Goal: Information Seeking & Learning: Learn about a topic

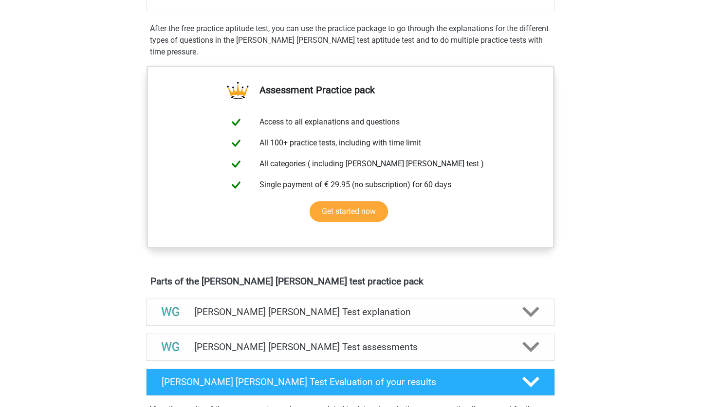
scroll to position [171, 0]
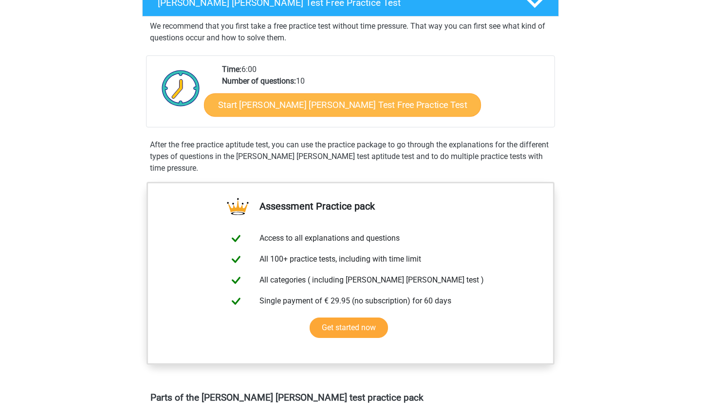
click at [316, 104] on link "Start Watson Glaser Test Free Practice Test" at bounding box center [342, 104] width 277 height 23
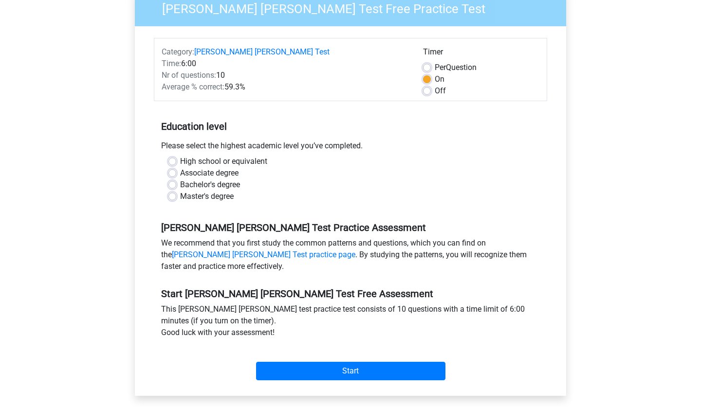
scroll to position [101, 0]
click at [177, 143] on div "Please select the highest academic level you’ve completed." at bounding box center [350, 148] width 393 height 16
click at [180, 155] on label "High school or equivalent" at bounding box center [223, 161] width 87 height 12
click at [174, 155] on input "High school or equivalent" at bounding box center [172, 160] width 8 height 10
radio input "true"
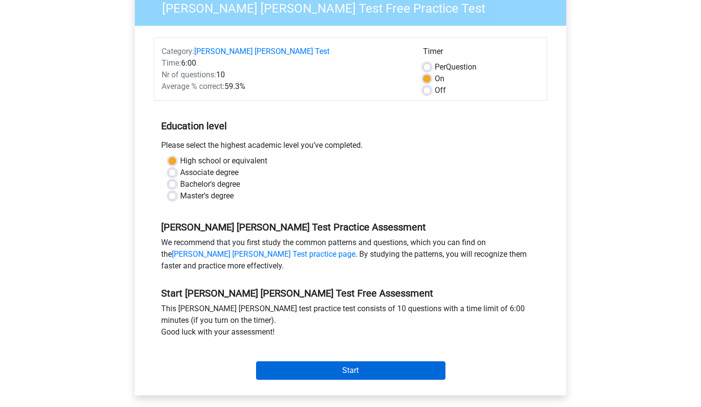
click at [297, 361] on input "Start" at bounding box center [350, 370] width 189 height 18
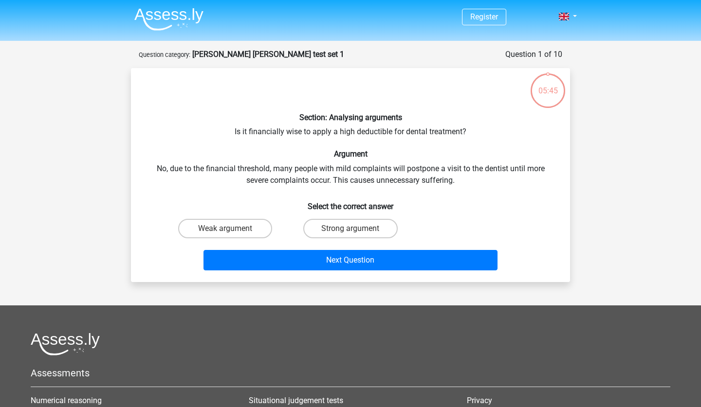
click at [364, 127] on div "Section: Analysing arguments Is it financially wise to apply a high deductible …" at bounding box center [350, 175] width 431 height 198
click at [256, 188] on div "Section: Analysing arguments Is it financially wise to apply a high deductible …" at bounding box center [350, 175] width 431 height 198
click at [328, 226] on label "Strong argument" at bounding box center [350, 228] width 94 height 19
click at [350, 229] on input "Strong argument" at bounding box center [353, 232] width 6 height 6
radio input "true"
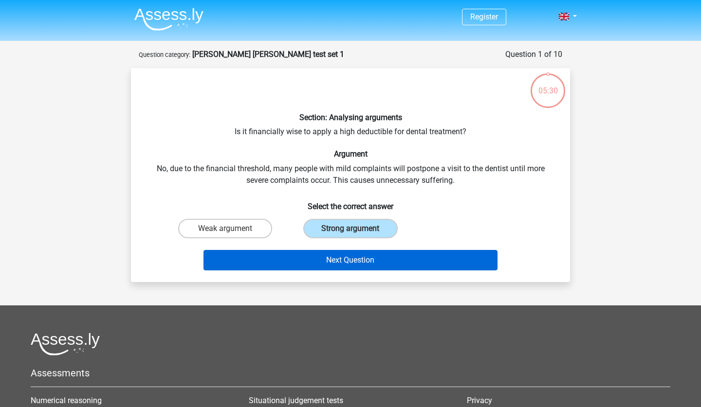
click at [324, 258] on button "Next Question" at bounding box center [350, 260] width 294 height 20
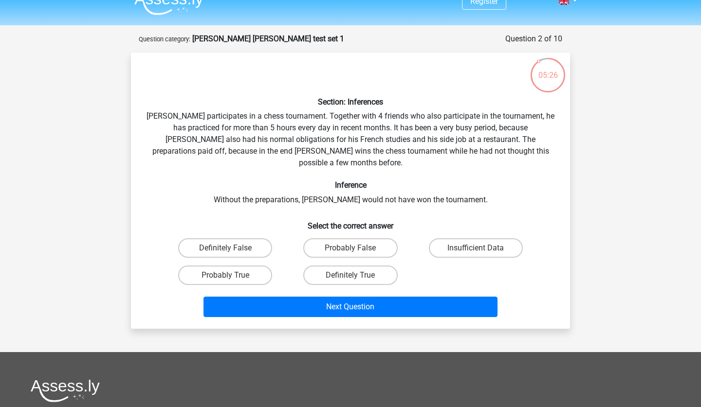
scroll to position [15, 0]
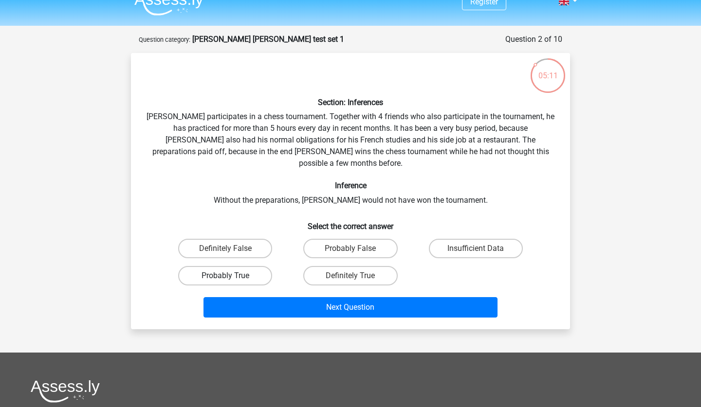
click at [244, 266] on label "Probably True" at bounding box center [225, 275] width 94 height 19
click at [232, 276] on input "Probably True" at bounding box center [228, 279] width 6 height 6
radio input "true"
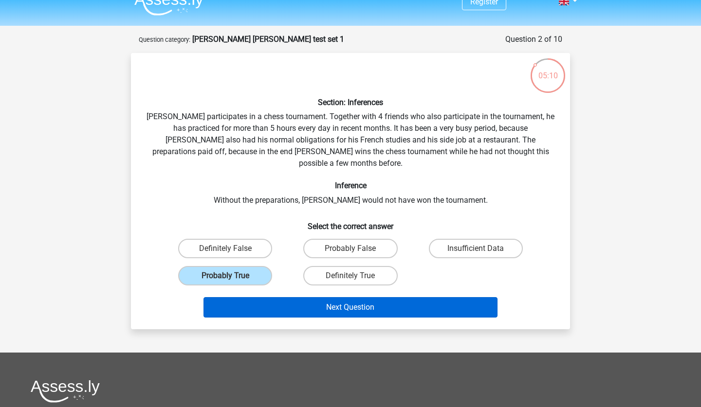
click at [260, 303] on button "Next Question" at bounding box center [350, 307] width 294 height 20
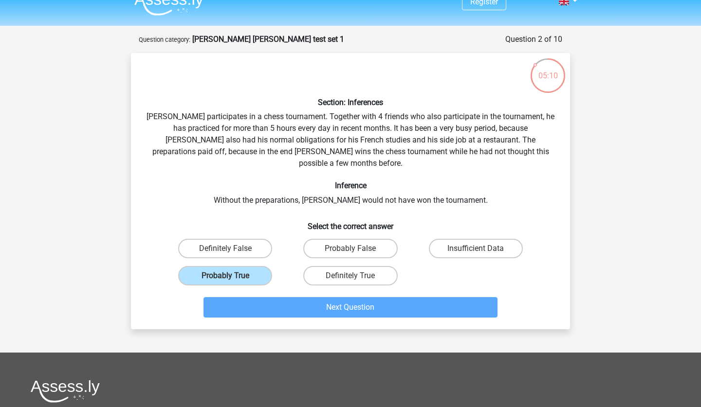
scroll to position [49, 0]
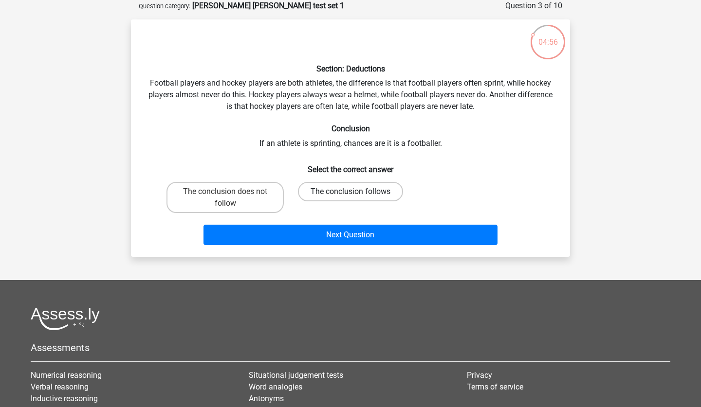
click at [320, 192] on label "The conclusion follows" at bounding box center [350, 191] width 105 height 19
click at [350, 192] on input "The conclusion follows" at bounding box center [353, 195] width 6 height 6
radio input "true"
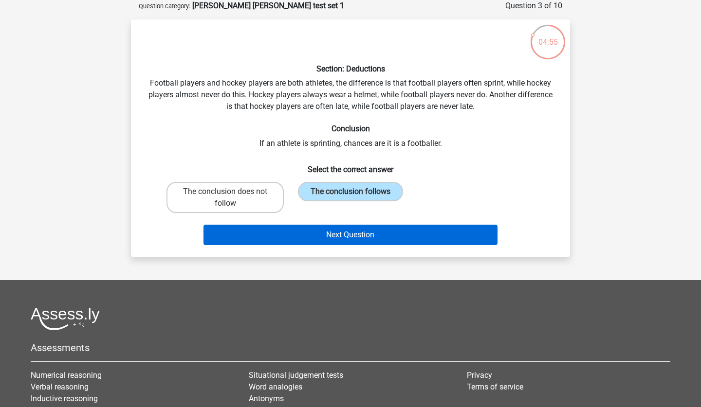
click at [316, 229] on button "Next Question" at bounding box center [350, 235] width 294 height 20
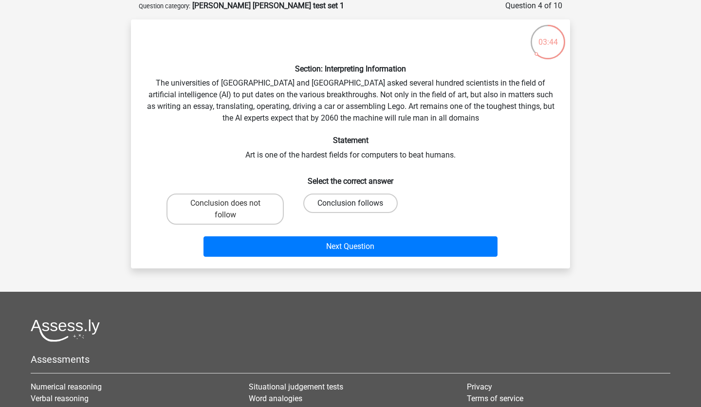
click at [335, 206] on label "Conclusion follows" at bounding box center [350, 203] width 94 height 19
click at [350, 206] on input "Conclusion follows" at bounding box center [353, 206] width 6 height 6
radio input "true"
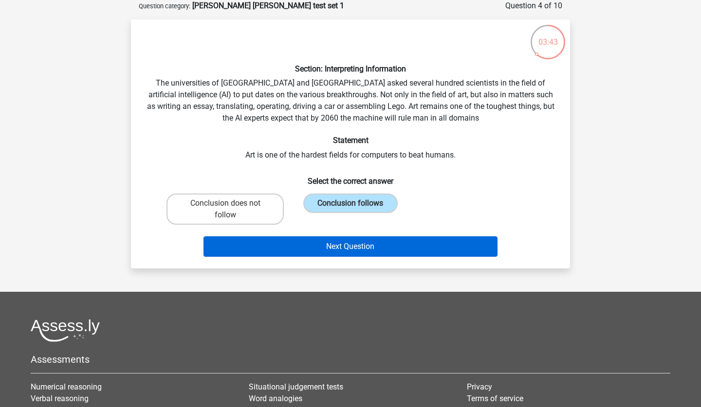
click at [323, 252] on button "Next Question" at bounding box center [350, 246] width 294 height 20
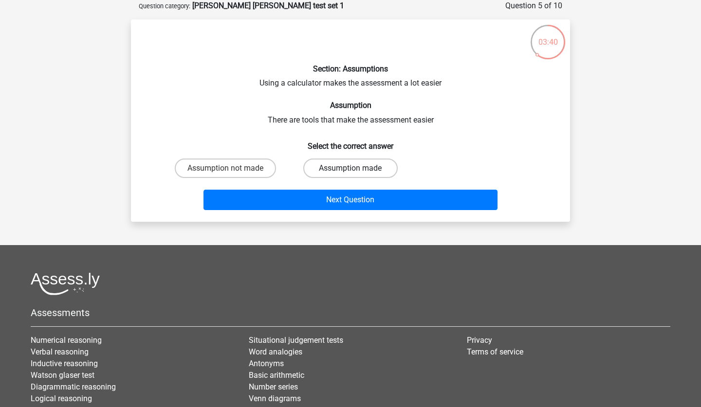
click at [324, 170] on label "Assumption made" at bounding box center [350, 168] width 94 height 19
click at [350, 170] on input "Assumption made" at bounding box center [353, 171] width 6 height 6
radio input "true"
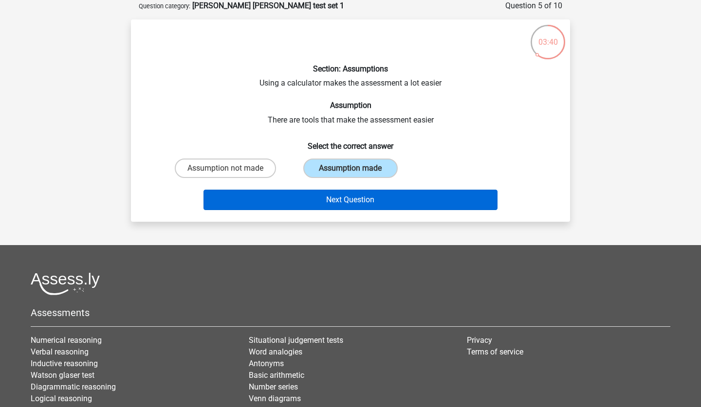
click at [311, 202] on button "Next Question" at bounding box center [350, 200] width 294 height 20
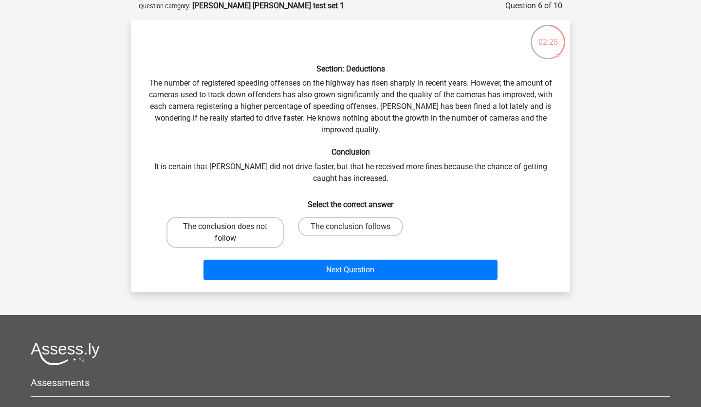
click at [260, 234] on label "The conclusion does not follow" at bounding box center [224, 232] width 117 height 31
click at [232, 233] on input "The conclusion does not follow" at bounding box center [228, 230] width 6 height 6
radio input "true"
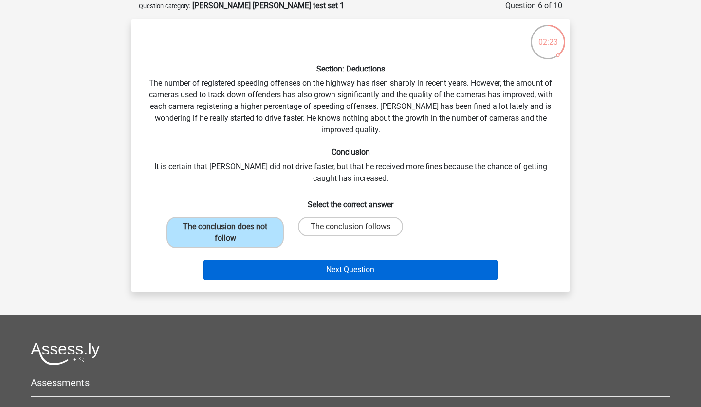
click at [274, 267] on button "Next Question" at bounding box center [350, 270] width 294 height 20
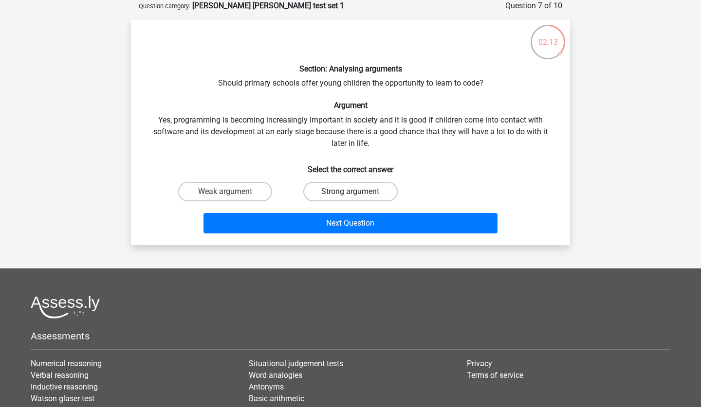
click at [333, 195] on label "Strong argument" at bounding box center [350, 191] width 94 height 19
click at [350, 195] on input "Strong argument" at bounding box center [353, 195] width 6 height 6
radio input "true"
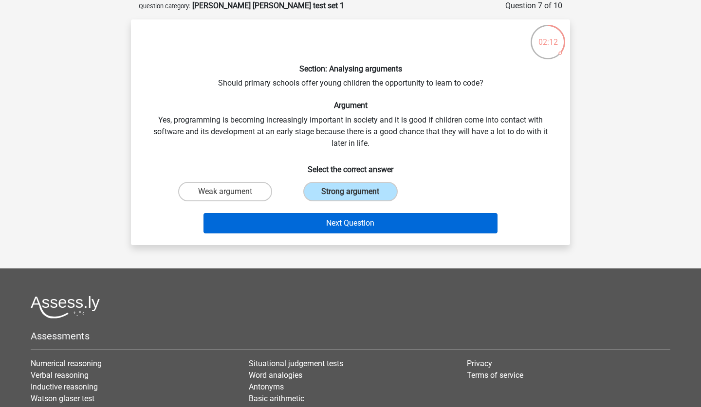
click at [333, 219] on button "Next Question" at bounding box center [350, 223] width 294 height 20
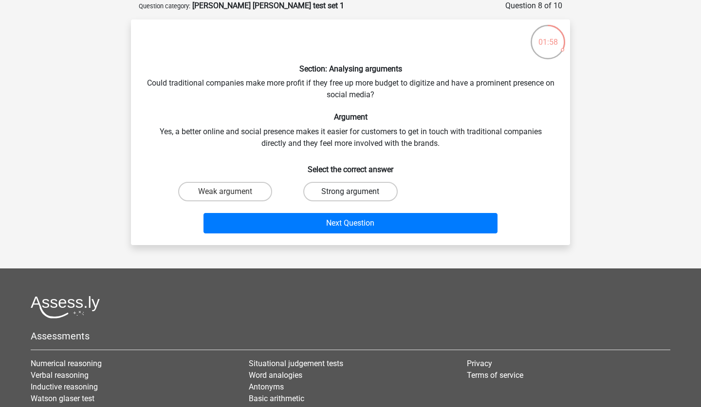
click at [334, 190] on label "Strong argument" at bounding box center [350, 191] width 94 height 19
click at [350, 192] on input "Strong argument" at bounding box center [353, 195] width 6 height 6
radio input "true"
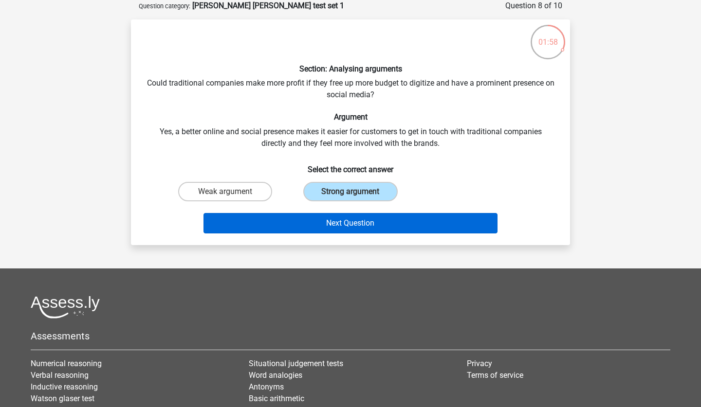
click at [334, 217] on button "Next Question" at bounding box center [350, 223] width 294 height 20
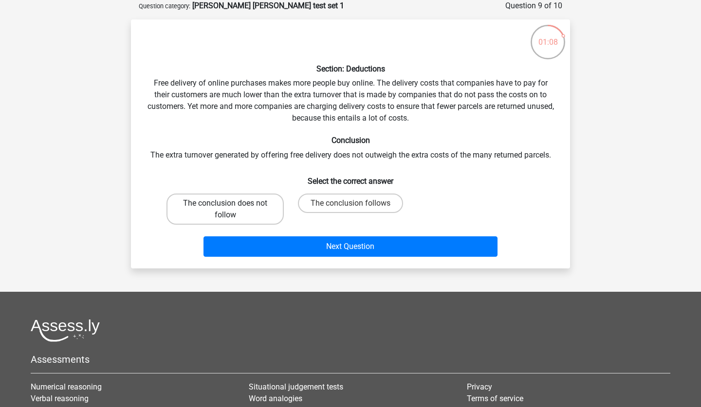
click at [266, 211] on label "The conclusion does not follow" at bounding box center [224, 209] width 117 height 31
click at [232, 210] on input "The conclusion does not follow" at bounding box center [228, 206] width 6 height 6
radio input "true"
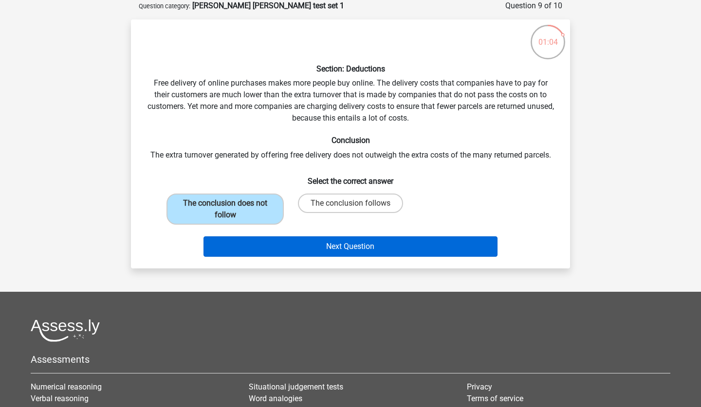
click at [281, 241] on button "Next Question" at bounding box center [350, 246] width 294 height 20
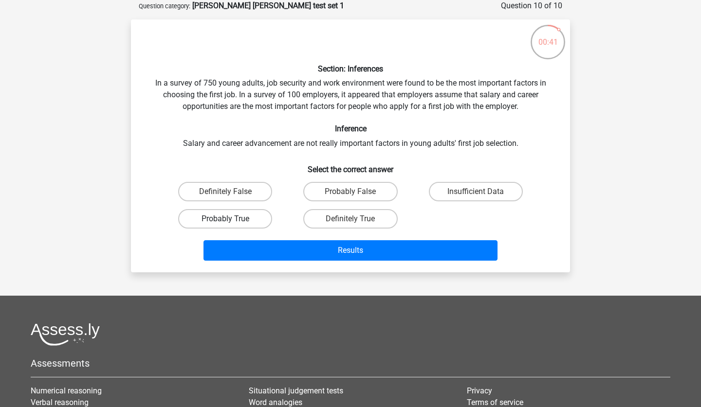
click at [258, 222] on label "Probably True" at bounding box center [225, 218] width 94 height 19
click at [232, 222] on input "Probably True" at bounding box center [228, 222] width 6 height 6
radio input "true"
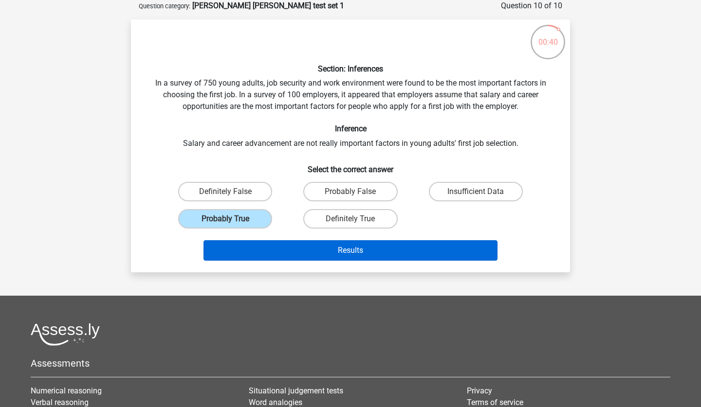
click at [278, 246] on button "Results" at bounding box center [350, 250] width 294 height 20
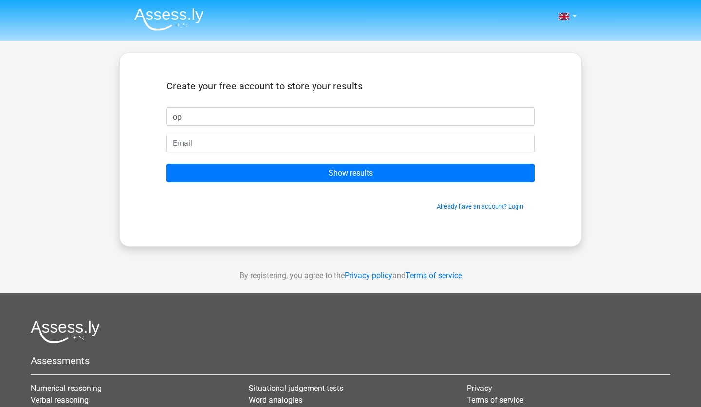
type input "o"
type input "Sophie"
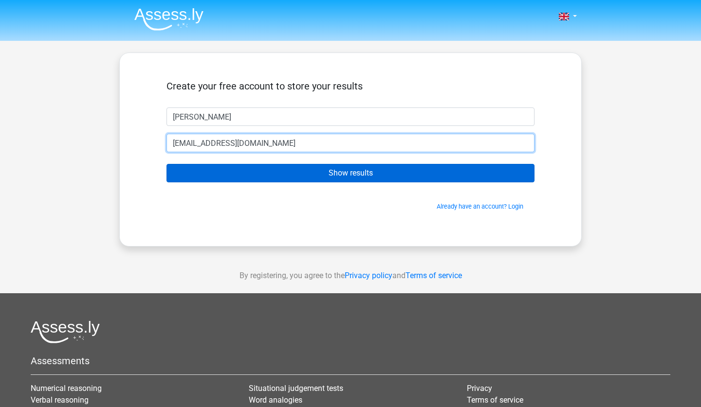
type input "wentong13@hotmail.com"
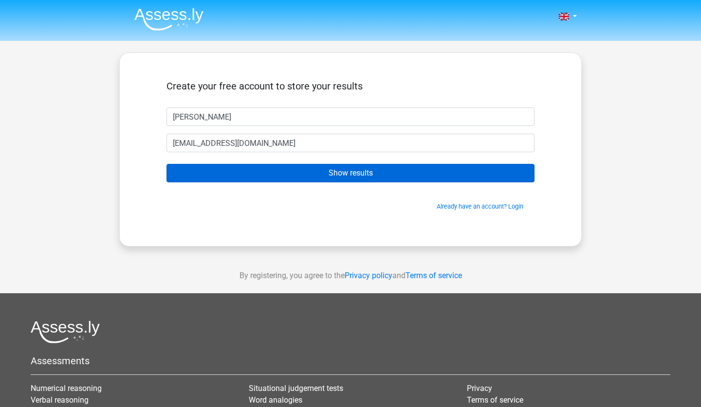
click at [255, 169] on input "Show results" at bounding box center [350, 173] width 368 height 18
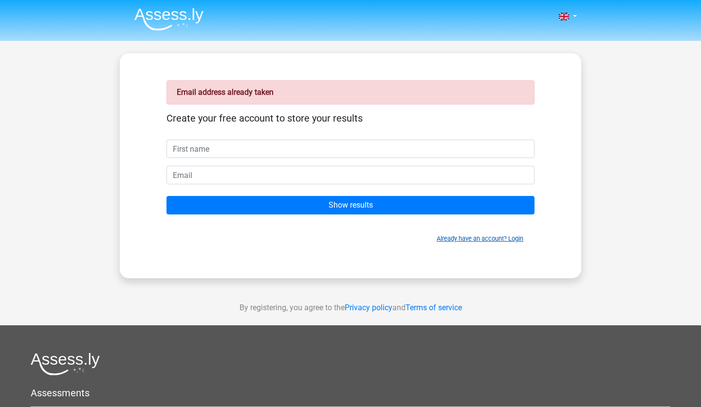
click at [443, 237] on link "Already have an account? Login" at bounding box center [479, 238] width 87 height 7
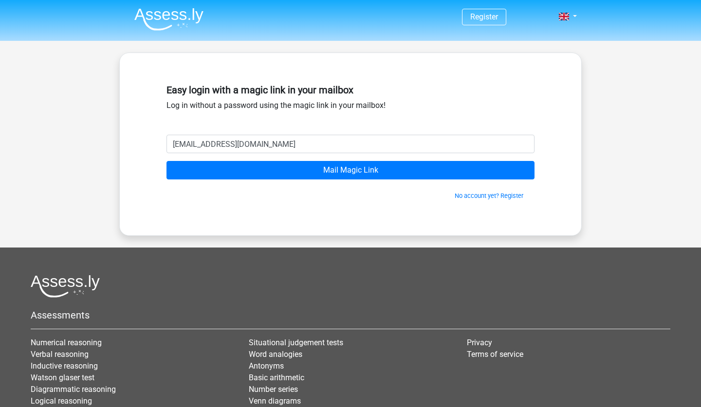
type input "[EMAIL_ADDRESS][DOMAIN_NAME]"
click at [350, 170] on input "Mail Magic Link" at bounding box center [350, 170] width 368 height 18
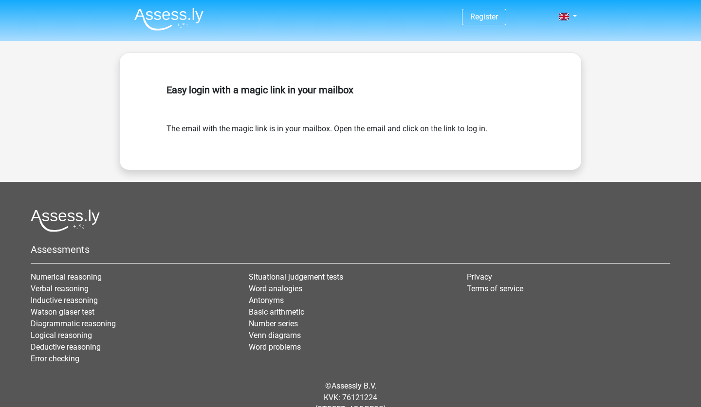
click at [314, 137] on div "Easy login with a magic link in your mailbox The email with the magic link is i…" at bounding box center [350, 111] width 414 height 70
click at [315, 119] on div "Easy login with a magic link in your mailbox" at bounding box center [350, 101] width 368 height 43
click at [310, 125] on form "The email with the magic link is in your mailbox. Open the email and click on t…" at bounding box center [350, 129] width 368 height 12
click at [480, 94] on h5 "Easy login with a magic link in your mailbox" at bounding box center [350, 90] width 368 height 12
click at [489, 80] on div "Easy login with a magic link in your mailbox" at bounding box center [350, 101] width 368 height 43
